Goal: Transaction & Acquisition: Download file/media

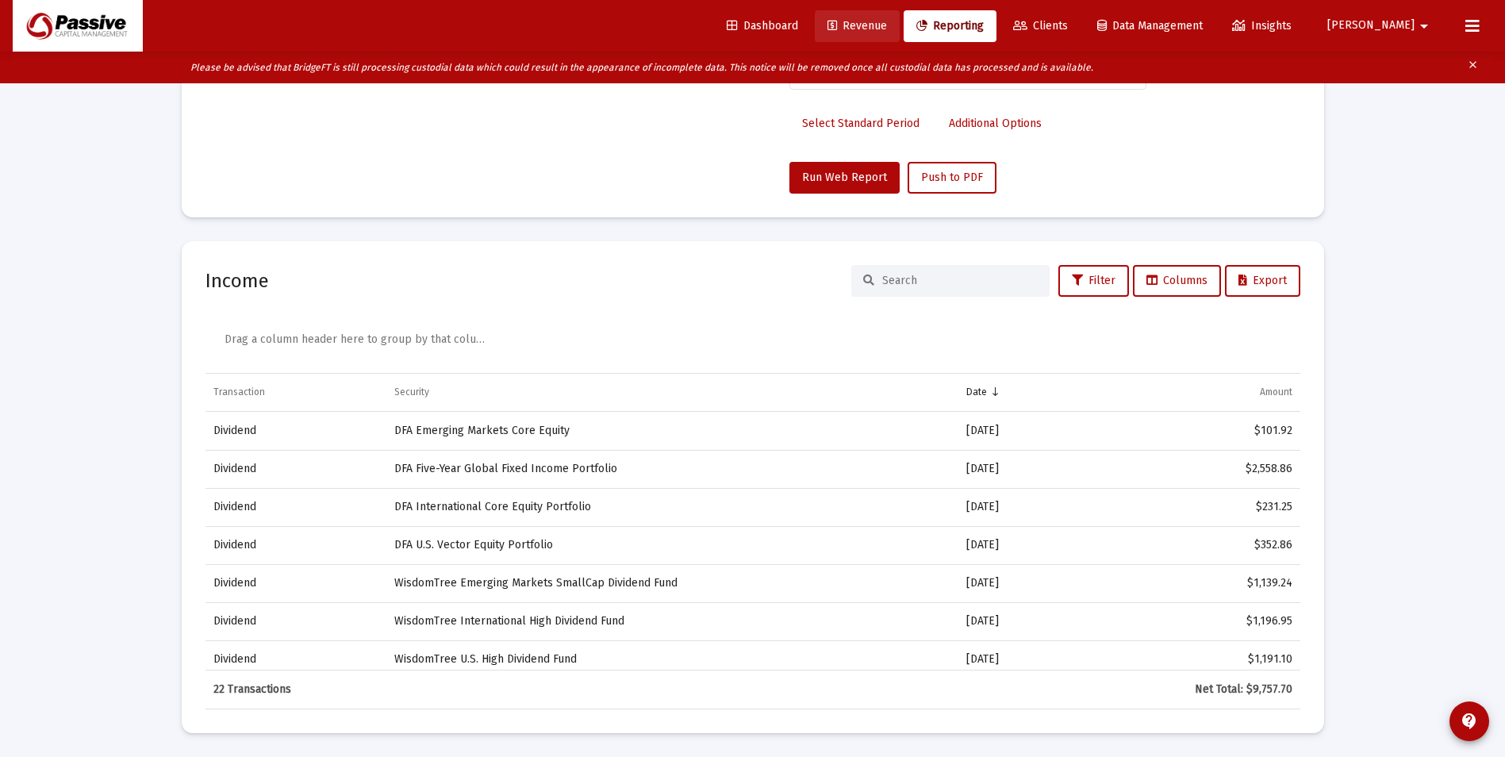
click at [899, 33] on link "Revenue" at bounding box center [857, 26] width 85 height 32
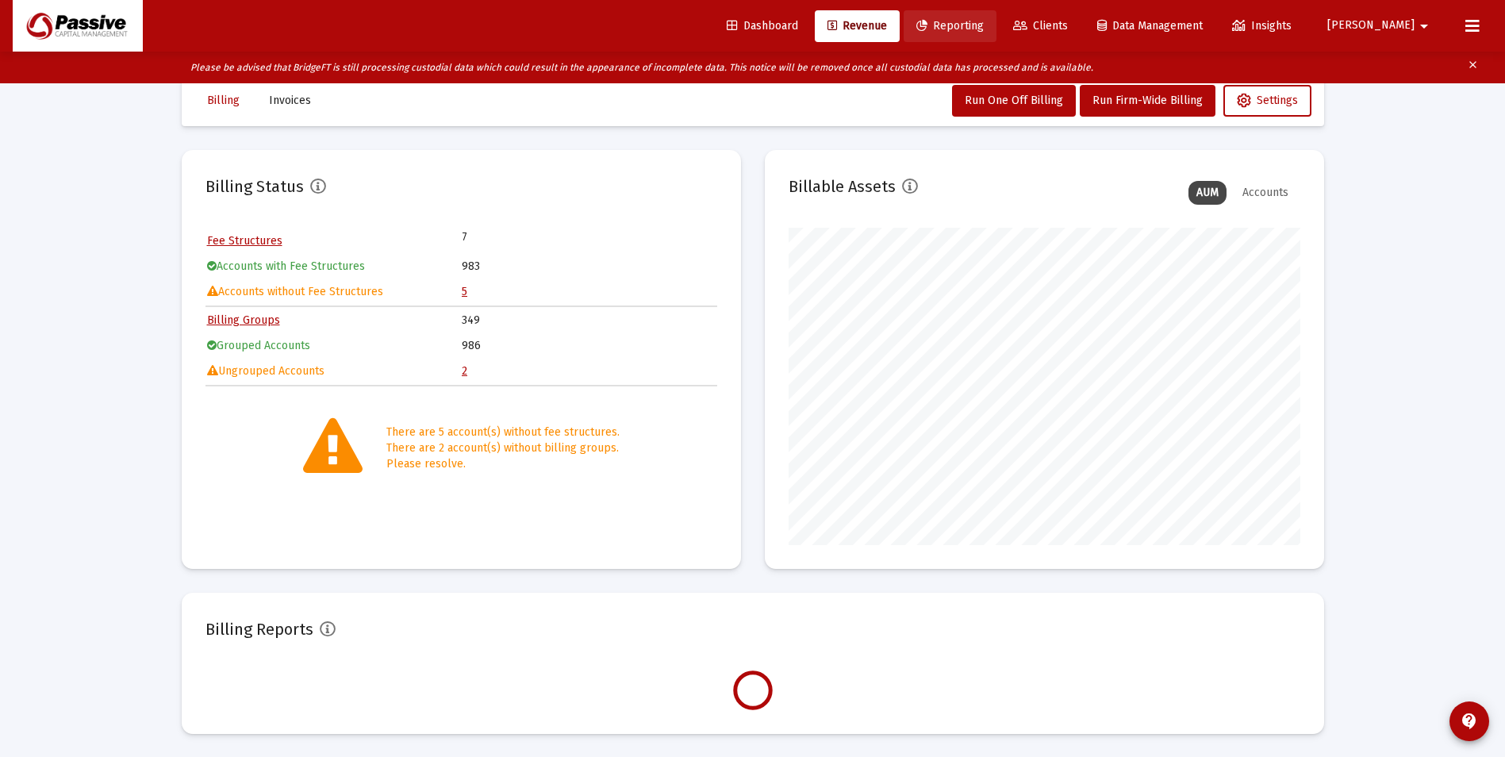
scroll to position [33, 0]
click at [983, 25] on span "Reporting" at bounding box center [949, 25] width 67 height 13
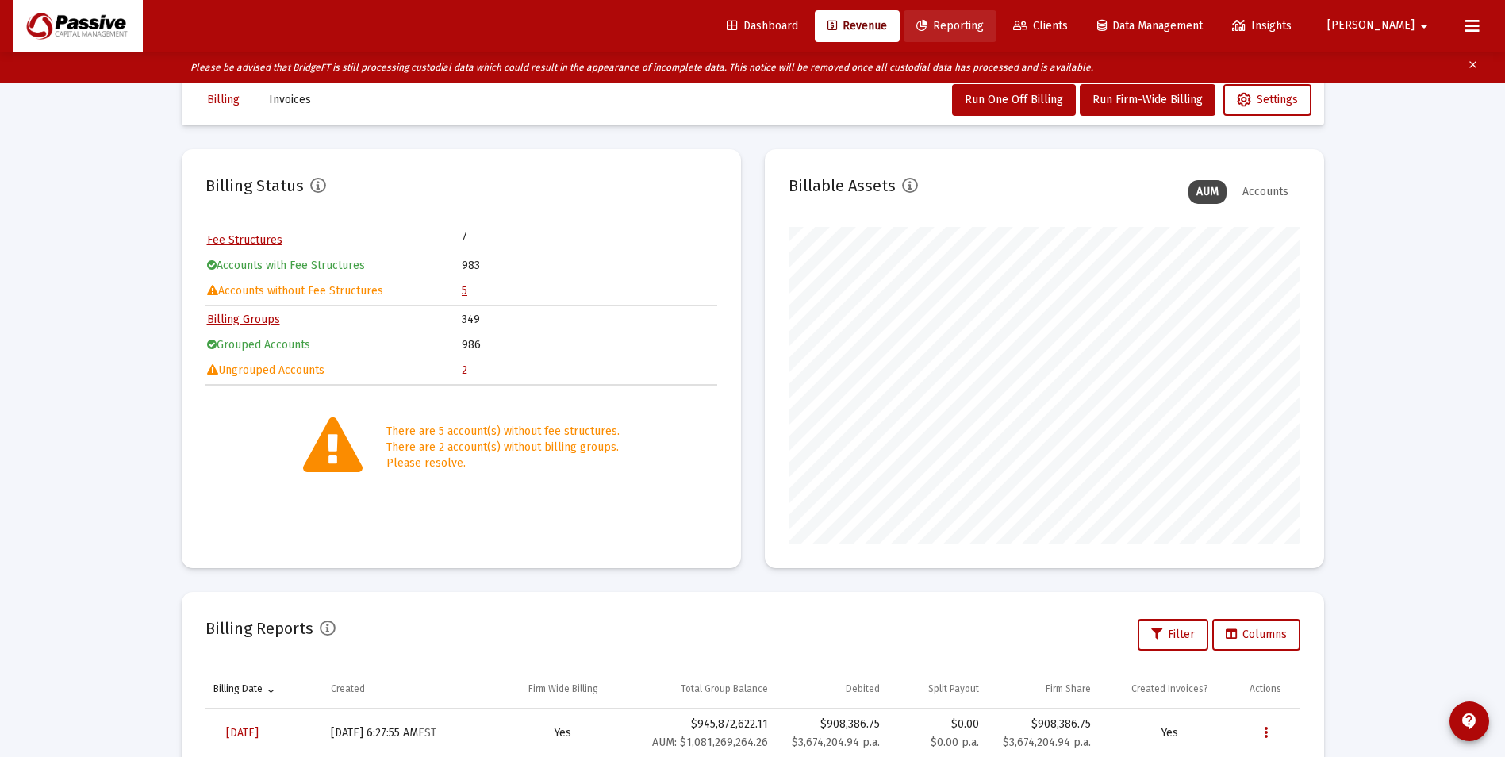
click at [983, 28] on span "Reporting" at bounding box center [949, 25] width 67 height 13
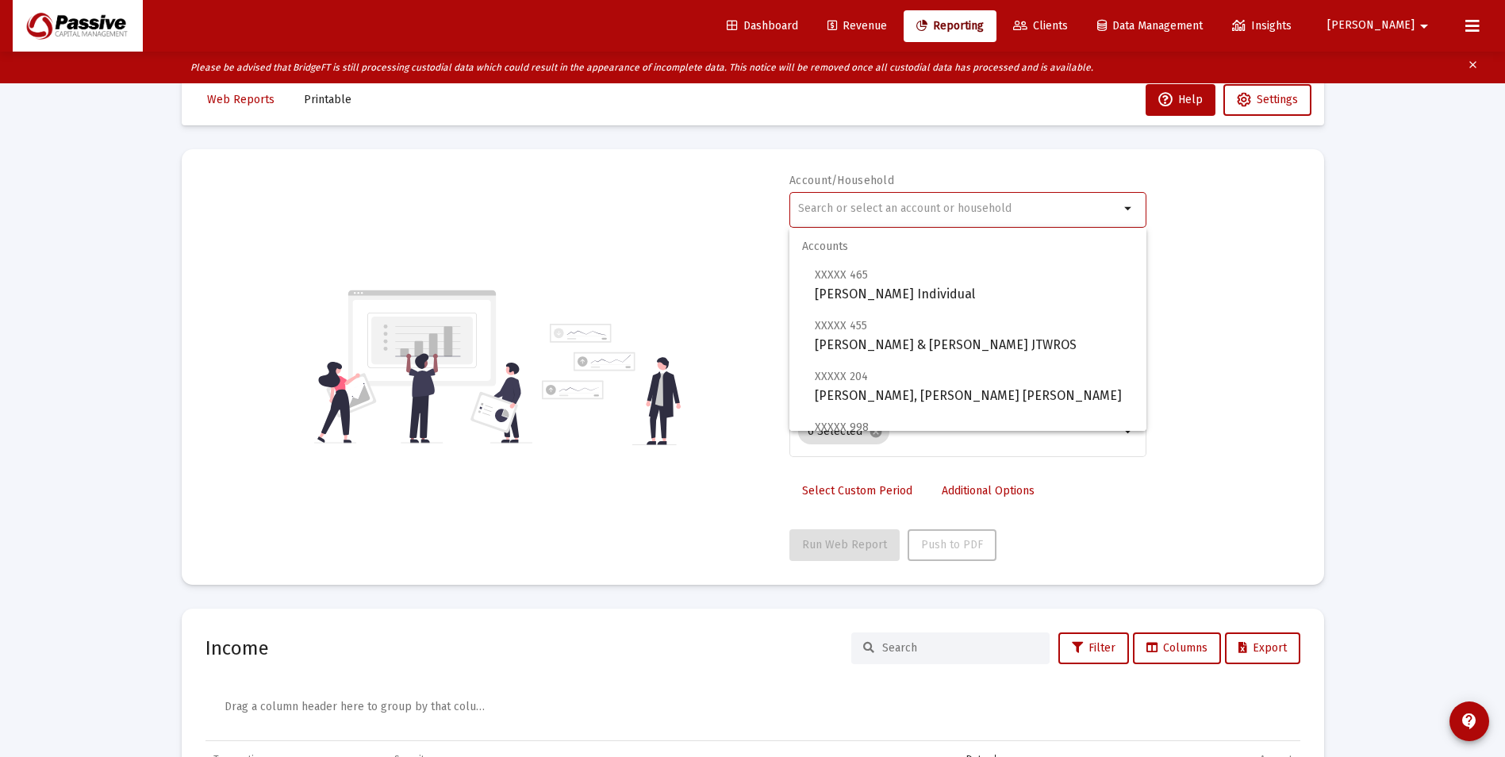
click at [949, 203] on input "text" at bounding box center [958, 208] width 321 height 13
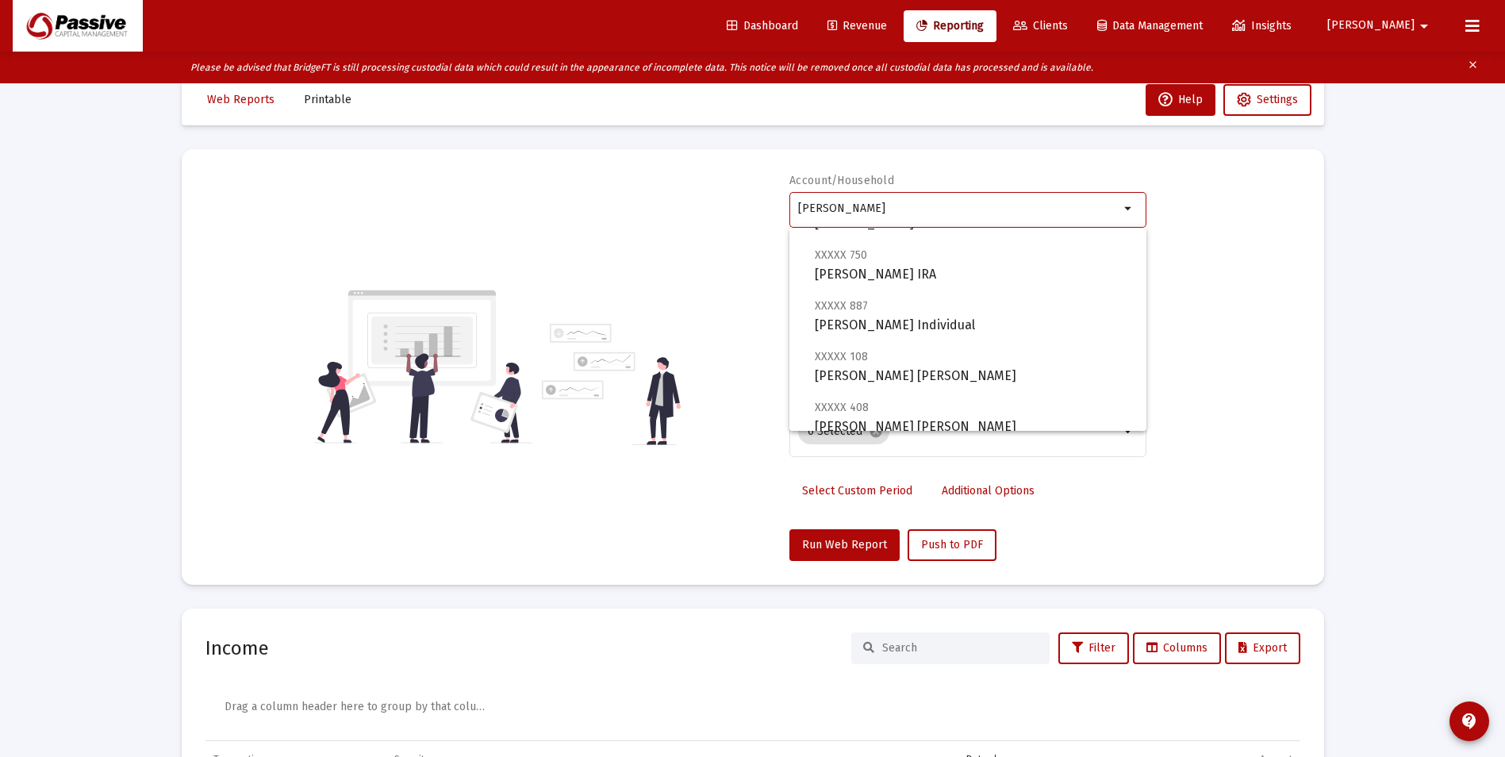
scroll to position [482, 0]
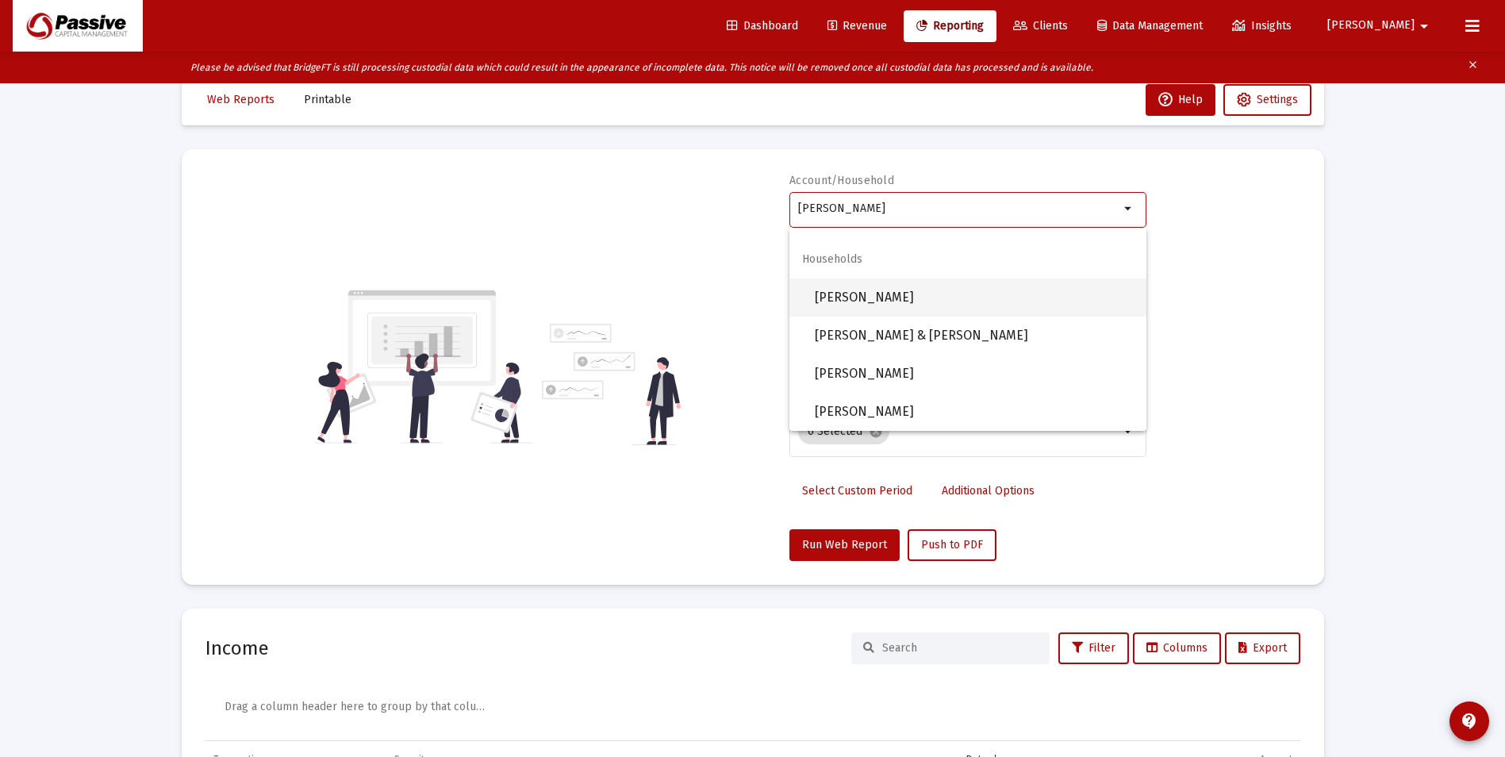
click at [910, 305] on span "[PERSON_NAME]" at bounding box center [974, 297] width 319 height 38
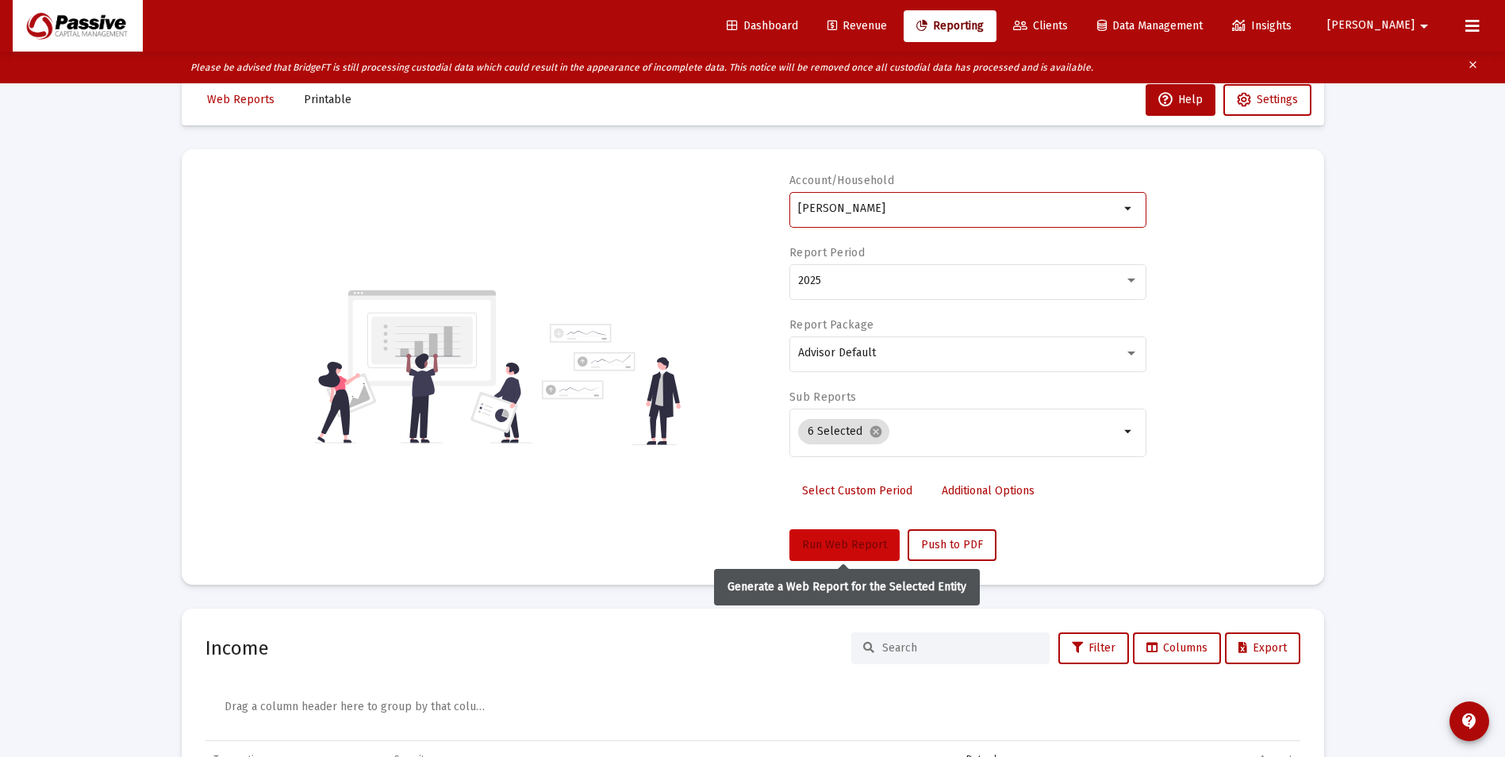
click at [846, 531] on button "Run Web Report" at bounding box center [844, 545] width 110 height 32
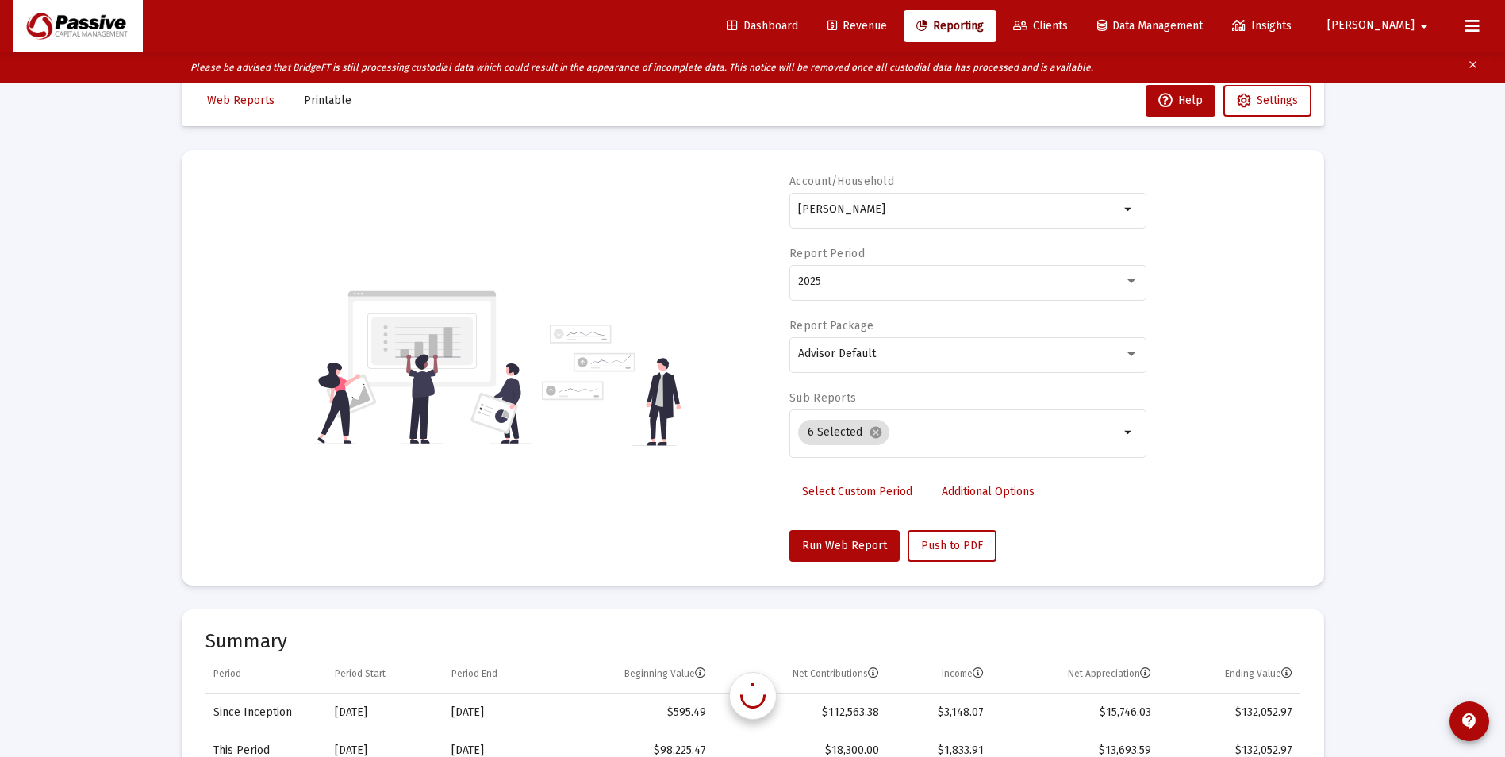
scroll to position [33, 0]
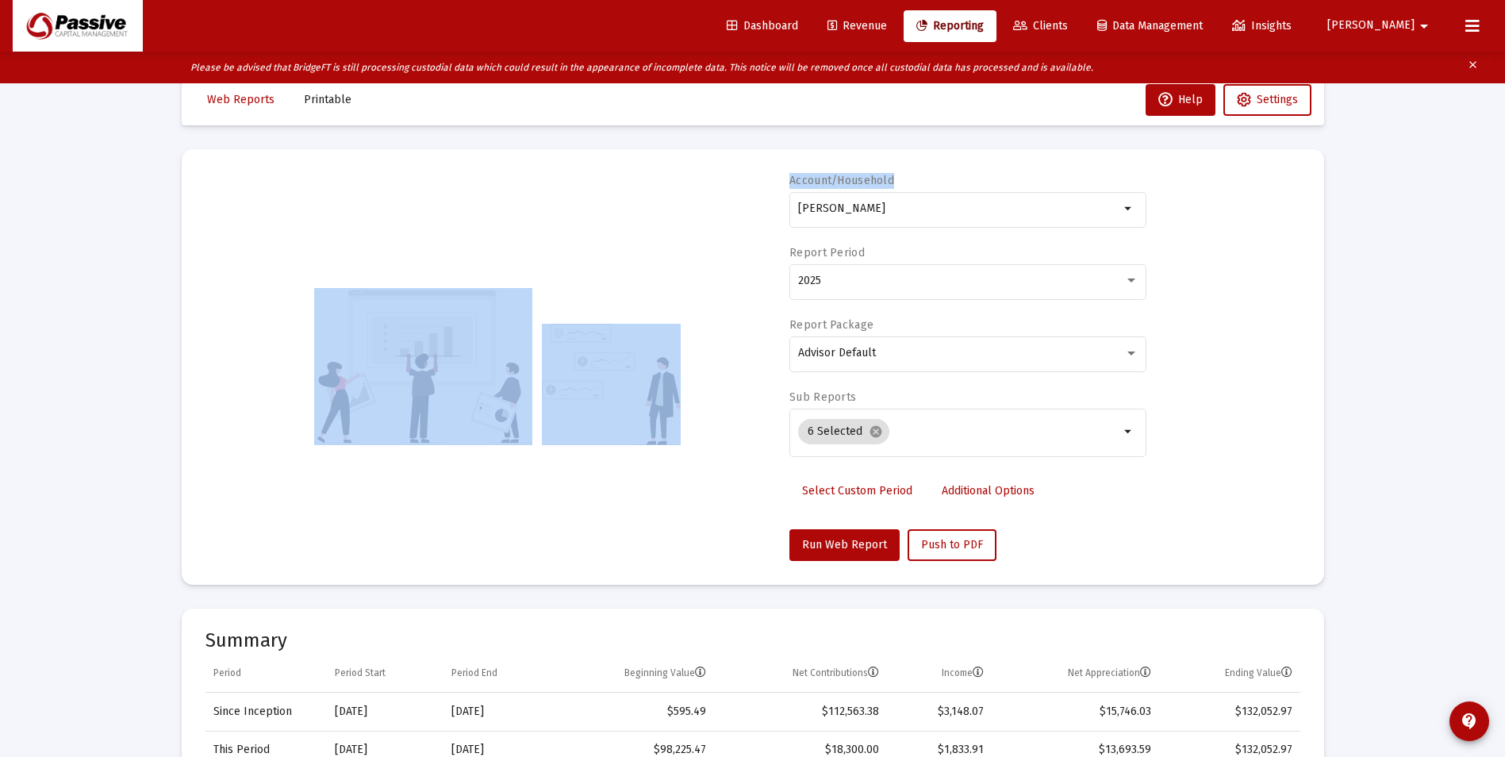
drag, startPoint x: 959, startPoint y: 197, endPoint x: 592, endPoint y: 103, distance: 379.2
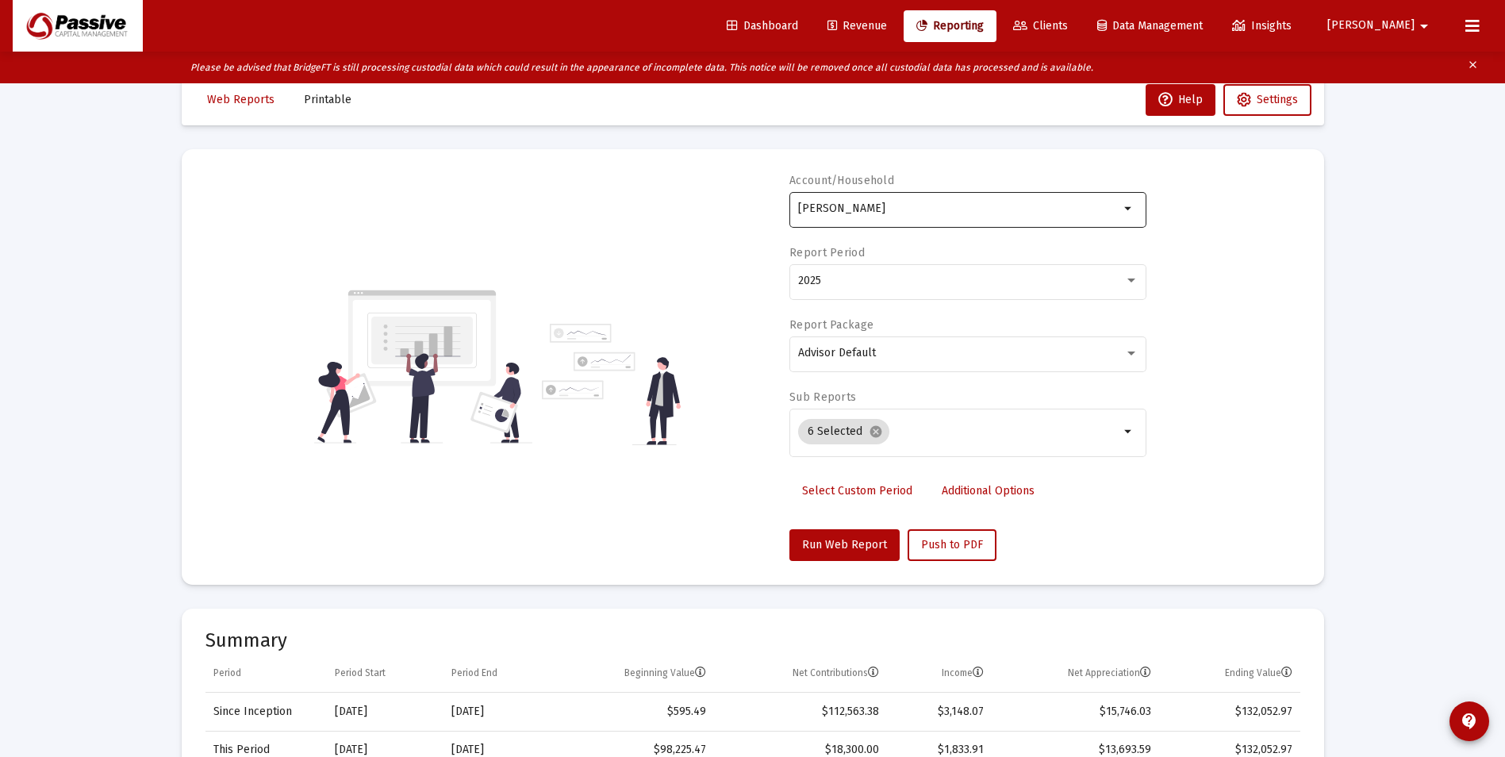
drag, startPoint x: 905, startPoint y: 205, endPoint x: 919, endPoint y: 205, distance: 14.3
click at [906, 205] on input "[PERSON_NAME]" at bounding box center [958, 208] width 321 height 13
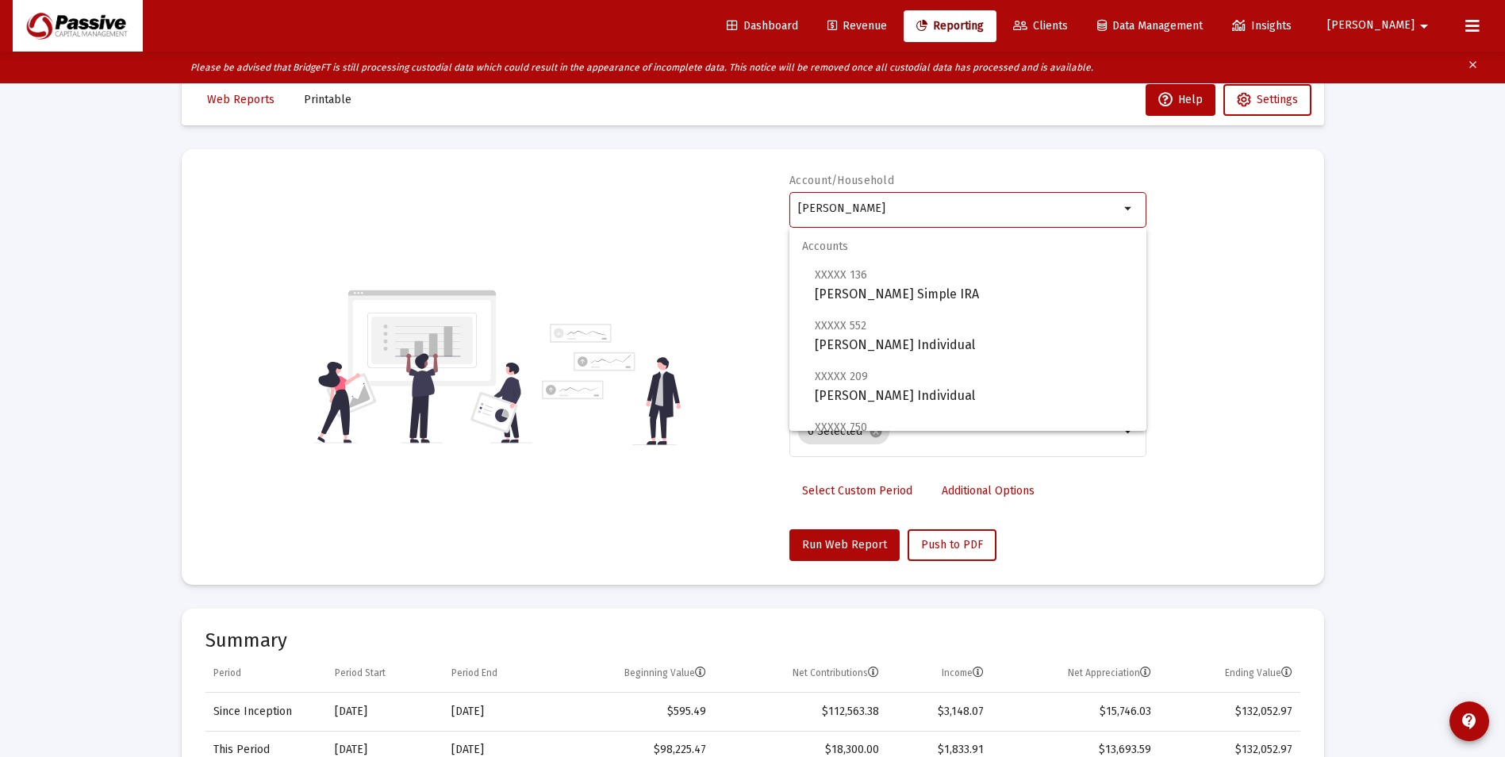
drag, startPoint x: 941, startPoint y: 214, endPoint x: 804, endPoint y: 195, distance: 137.7
click at [804, 195] on div "[PERSON_NAME]" at bounding box center [958, 208] width 321 height 39
type input "F"
type input "a"
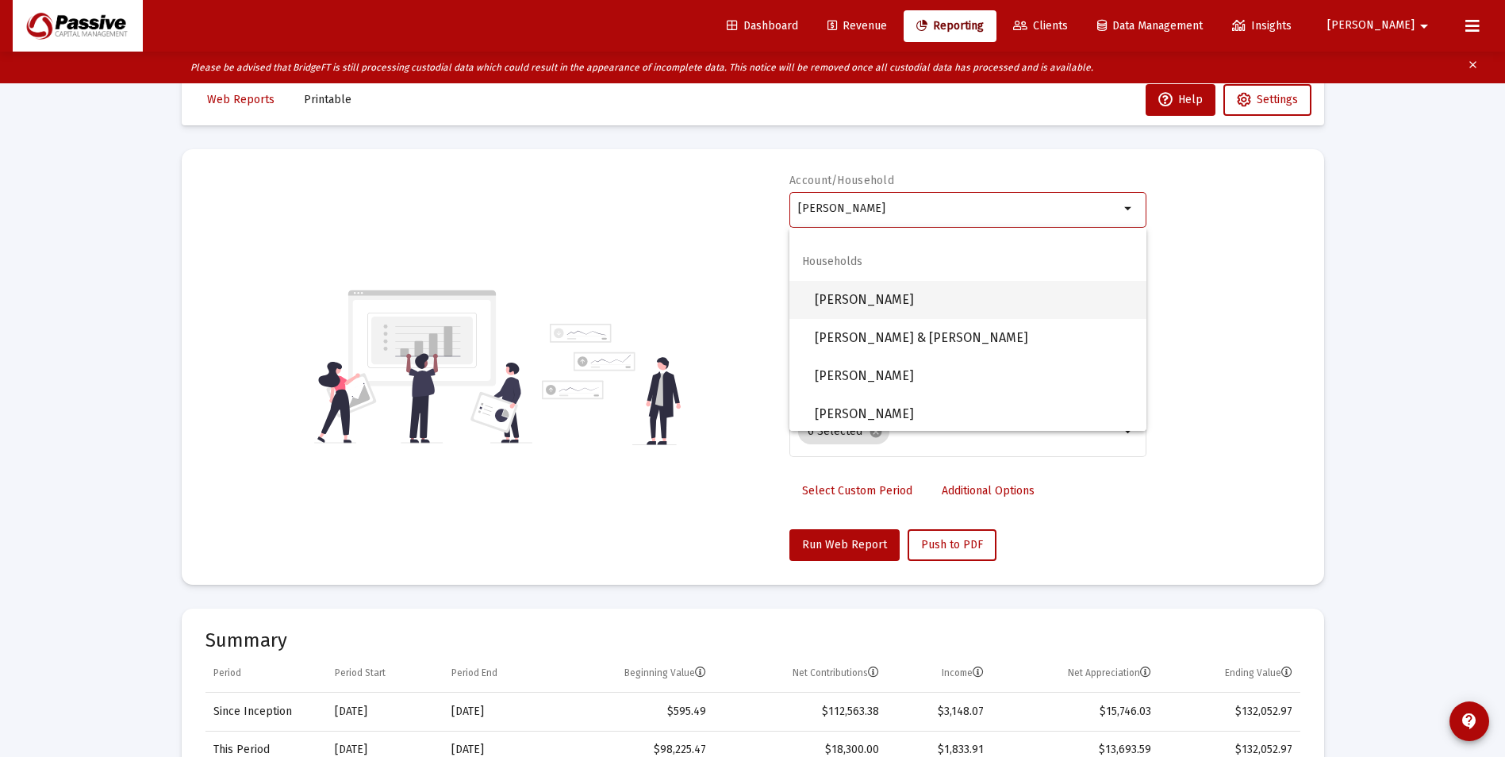
scroll to position [482, 0]
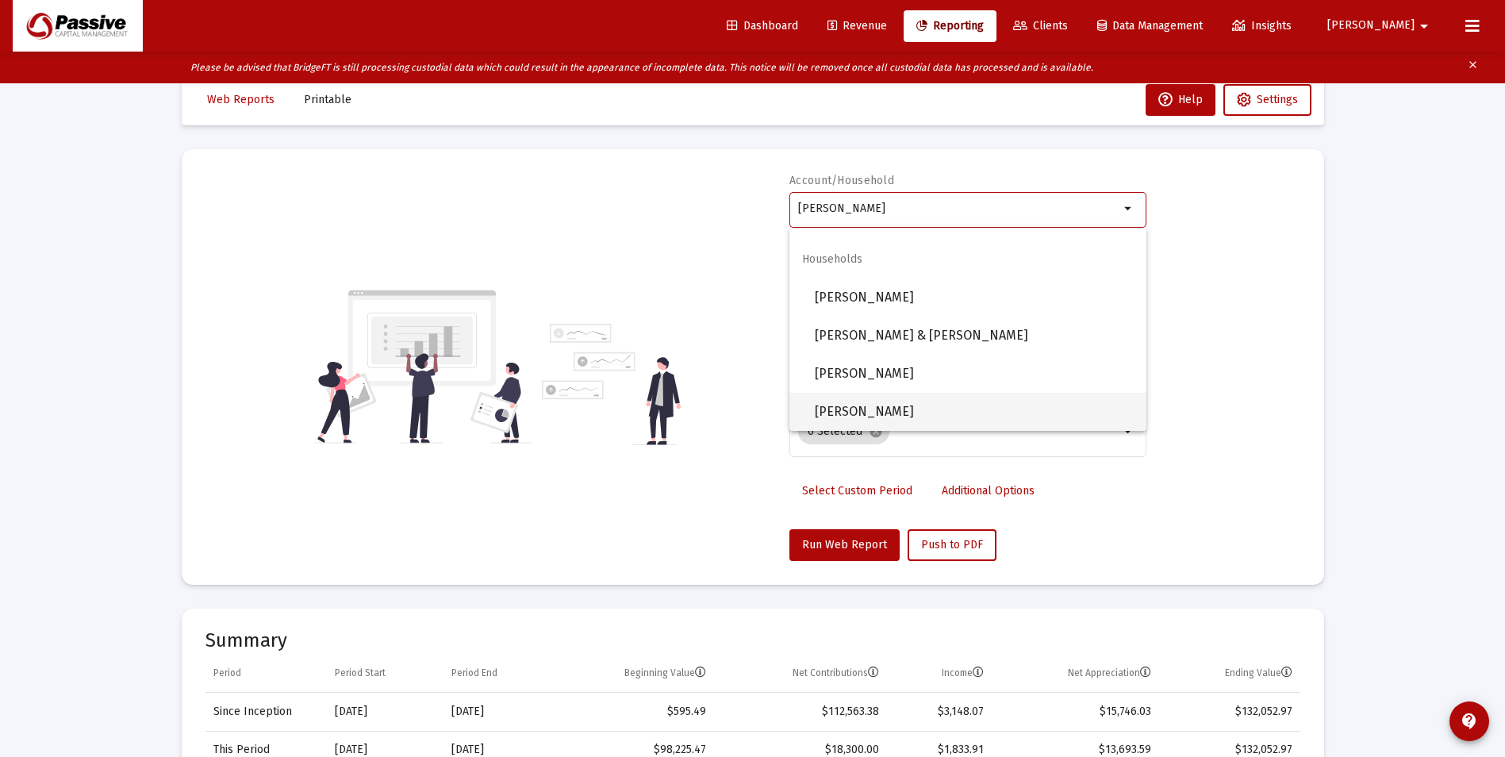
click at [960, 400] on span "[PERSON_NAME]" at bounding box center [974, 412] width 319 height 38
type input "[PERSON_NAME]"
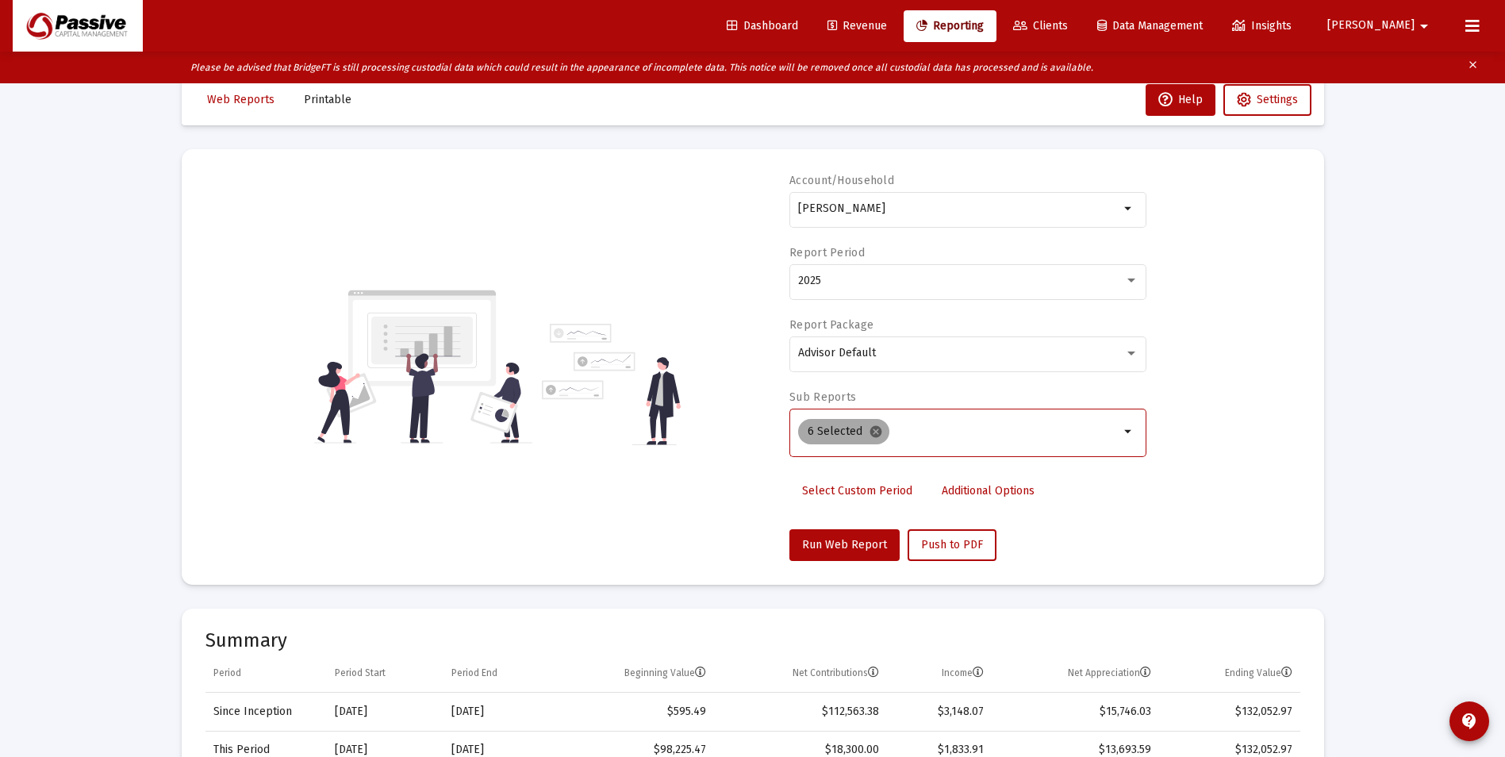
click at [879, 431] on mat-icon "cancel" at bounding box center [875, 431] width 14 height 14
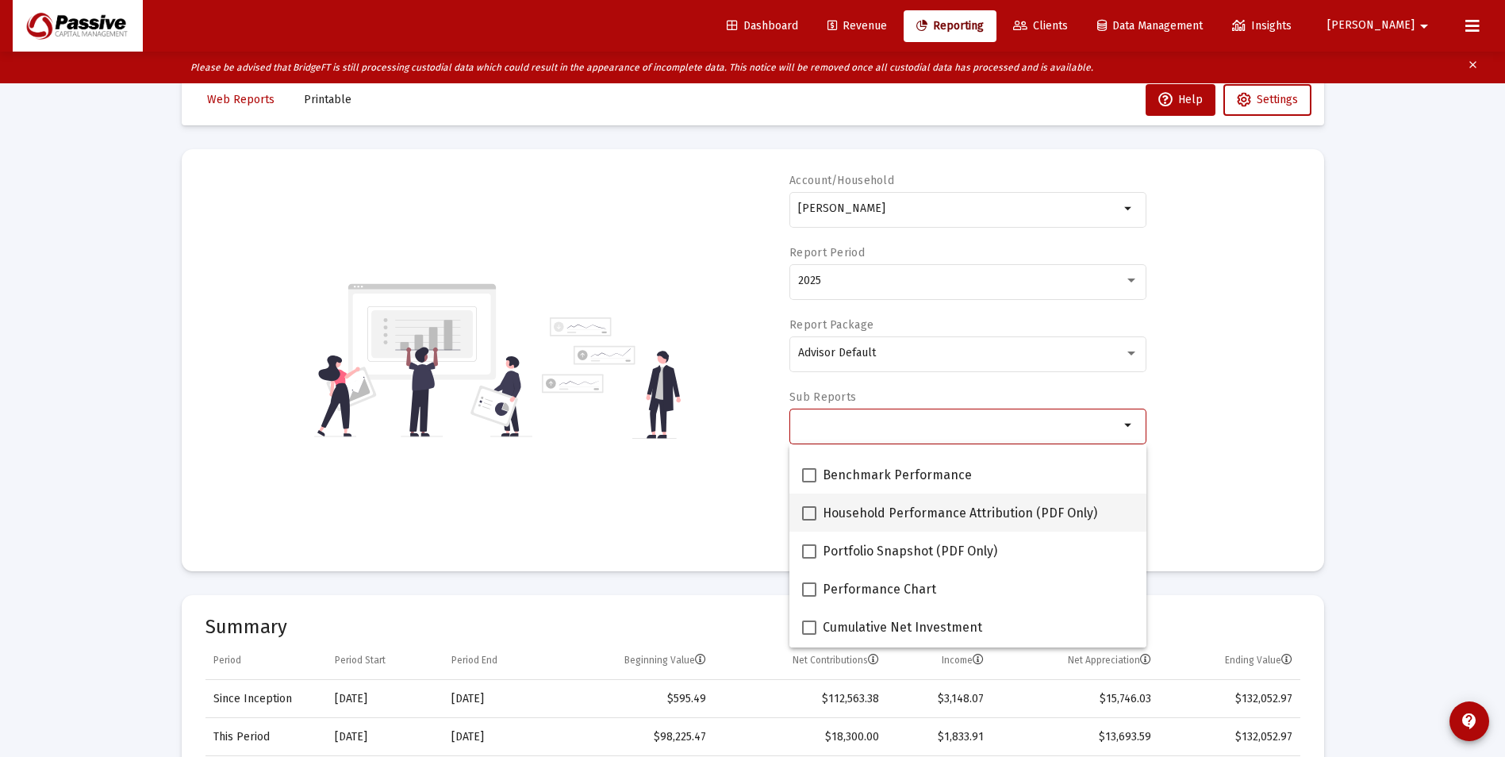
scroll to position [79, 0]
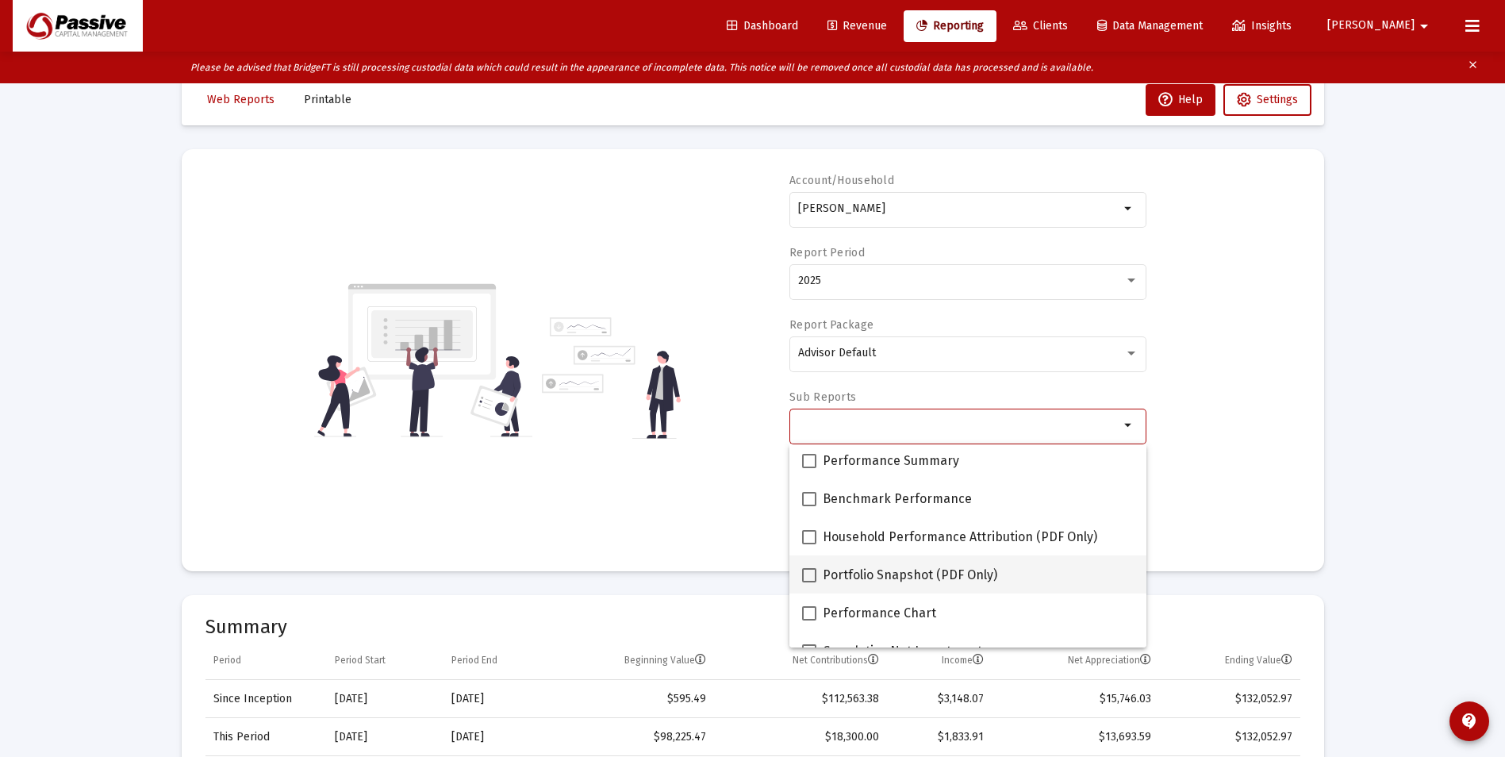
click at [808, 573] on span at bounding box center [809, 575] width 14 height 14
click at [808, 582] on input "Portfolio Snapshot (PDF Only)" at bounding box center [808, 582] width 1 height 1
checkbox input "true"
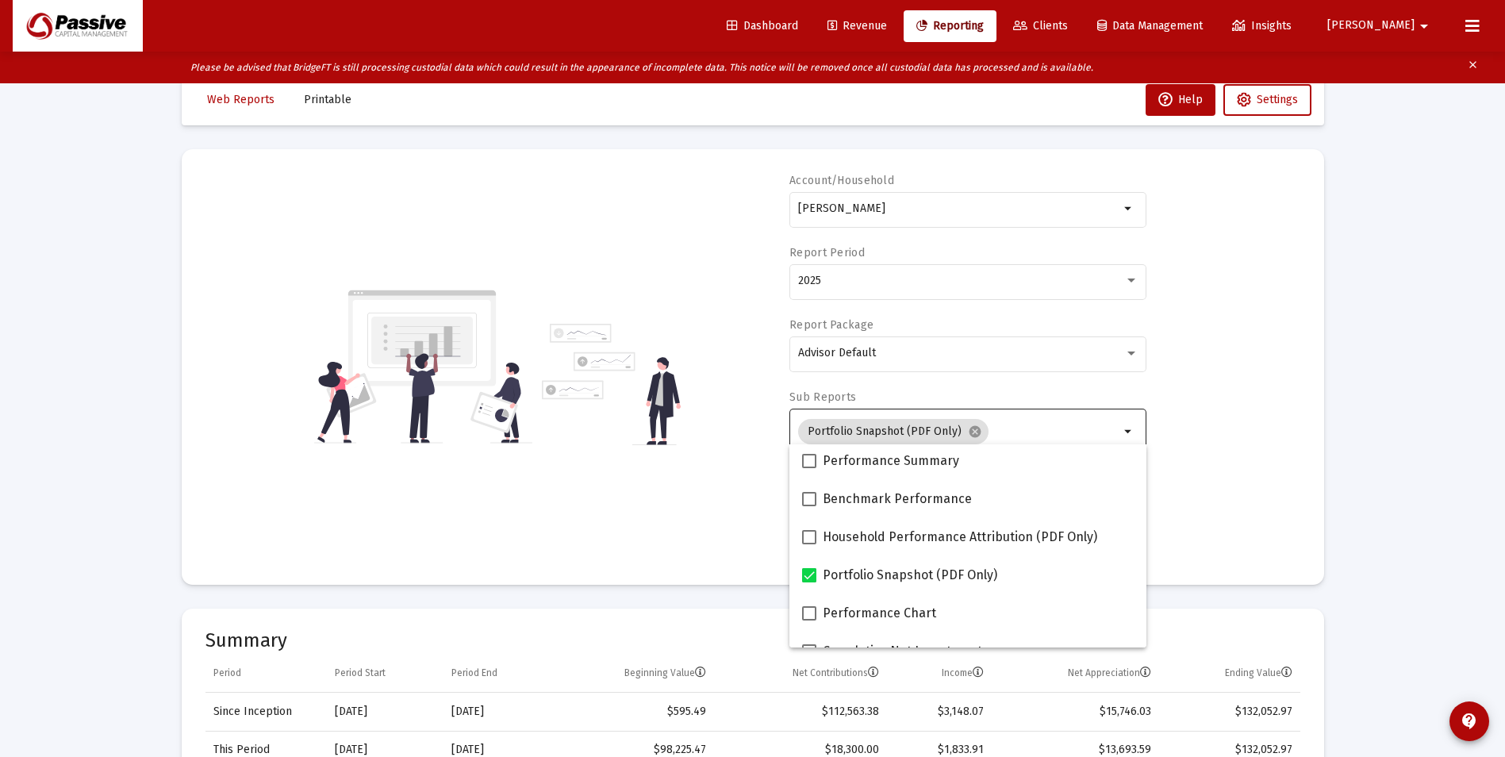
click at [1271, 464] on div "Account/Household [PERSON_NAME] Household arrow_drop_down Report Period 2025 Re…" at bounding box center [752, 367] width 1095 height 388
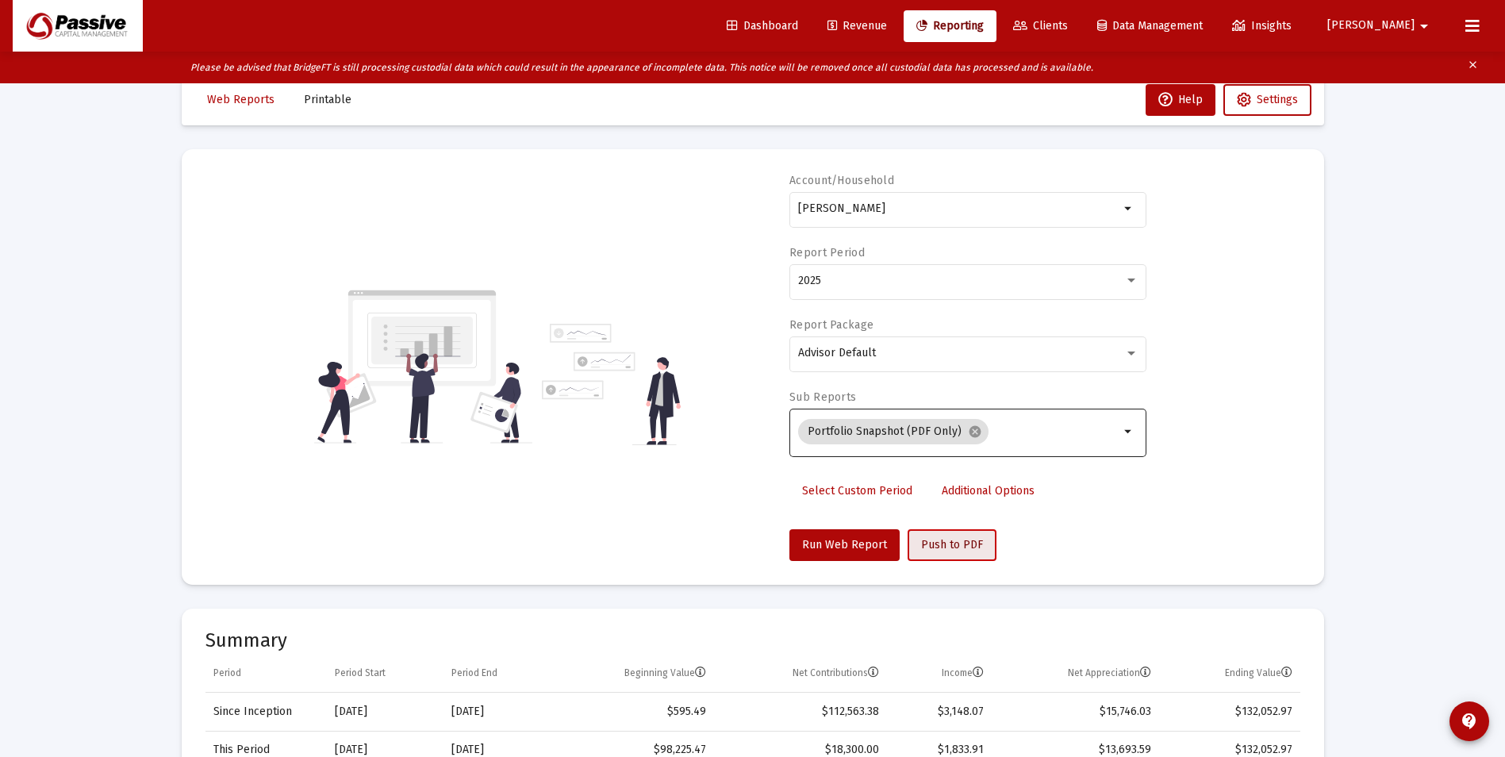
click at [960, 551] on button "Push to PDF" at bounding box center [951, 545] width 89 height 32
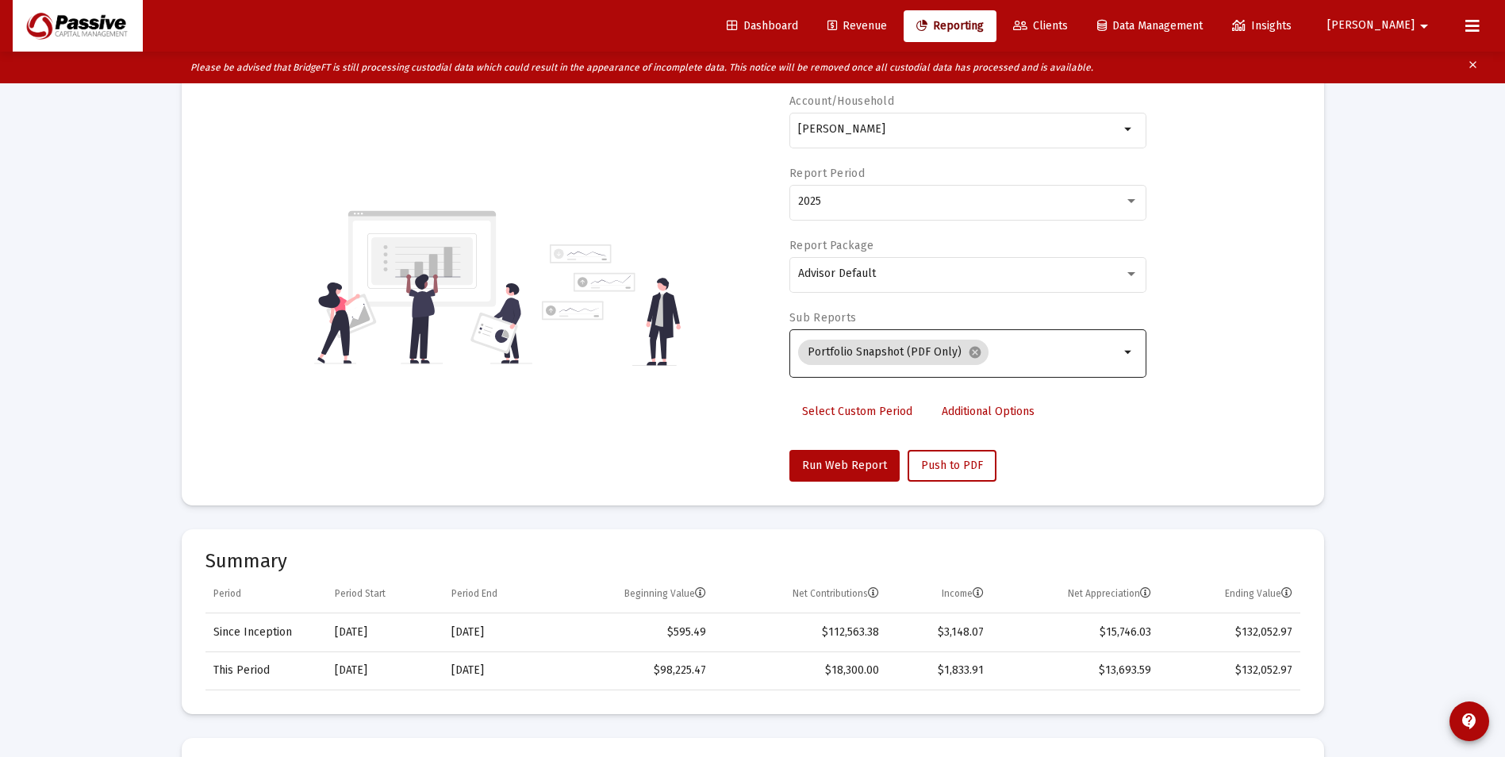
scroll to position [0, 0]
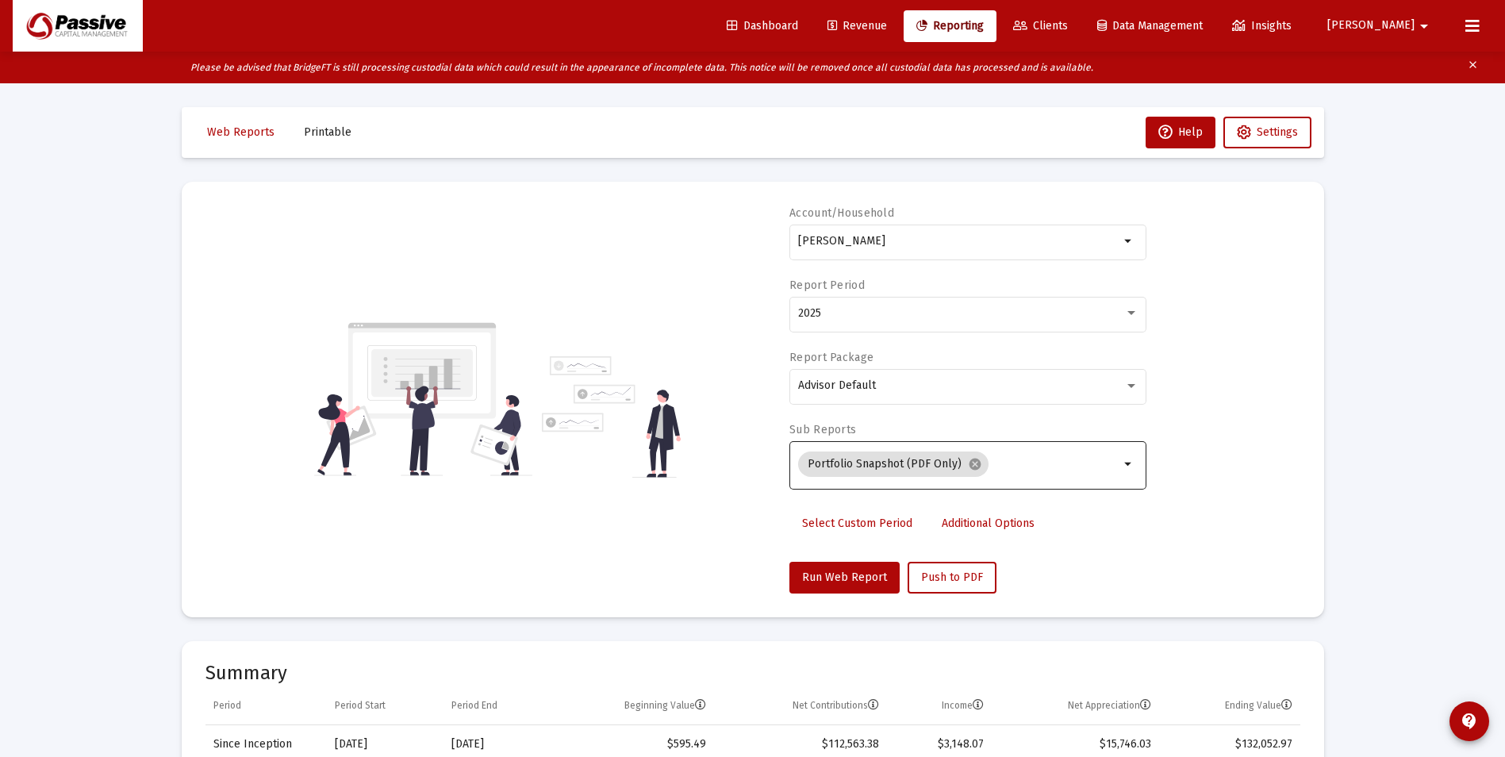
click at [312, 136] on span "Printable" at bounding box center [328, 131] width 48 height 13
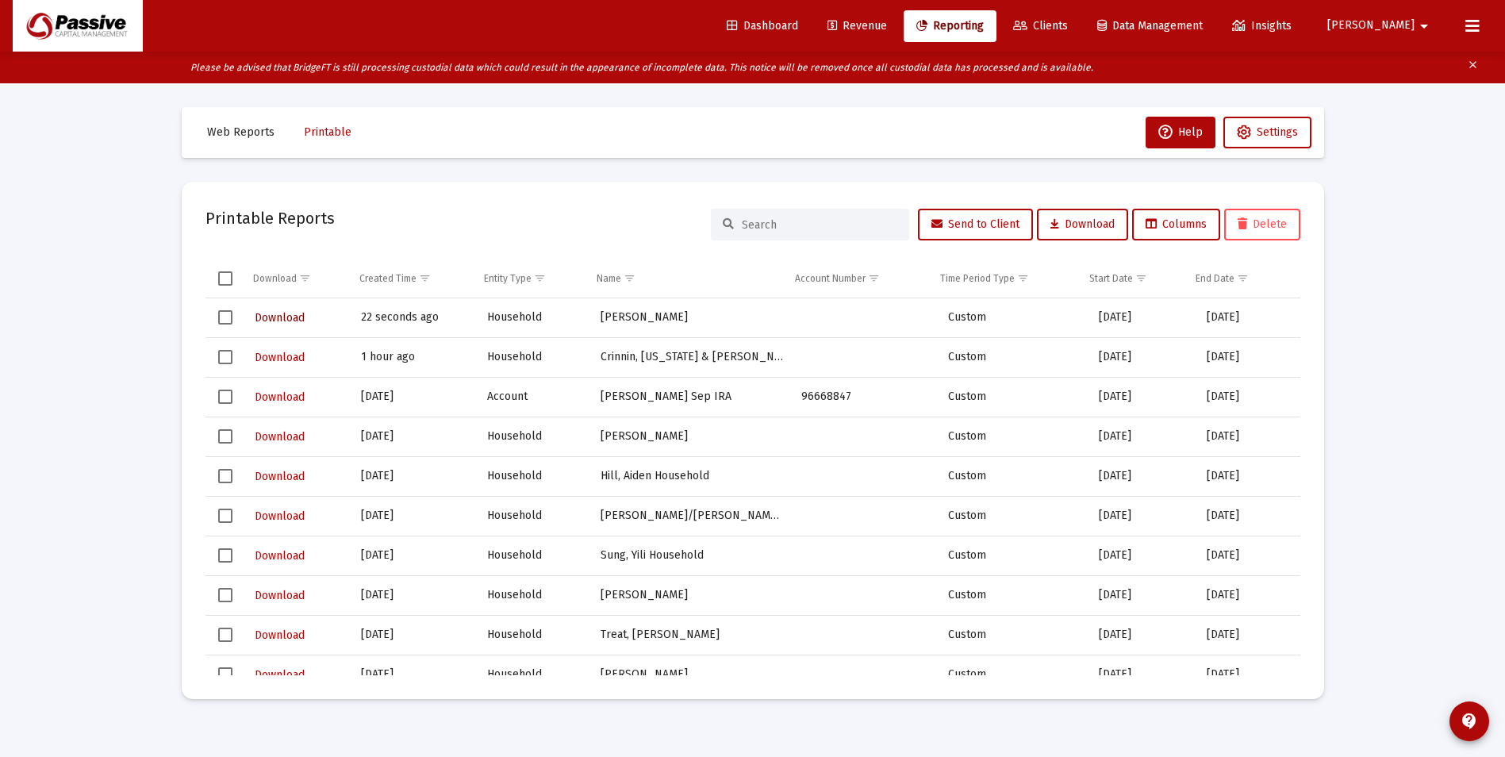
click at [295, 316] on span "Download" at bounding box center [280, 317] width 50 height 13
